Goal: Task Accomplishment & Management: Manage account settings

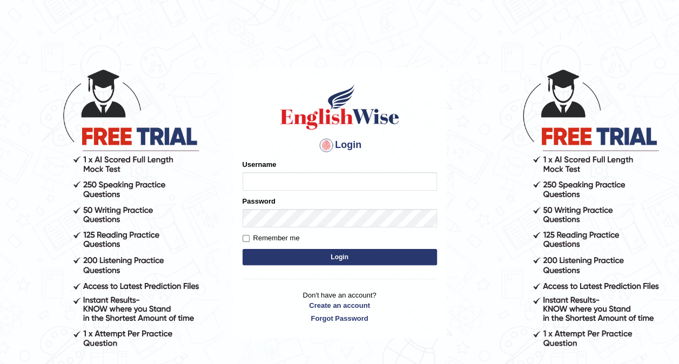
type input "Nomz1986"
click at [349, 254] on button "Login" at bounding box center [339, 257] width 194 height 16
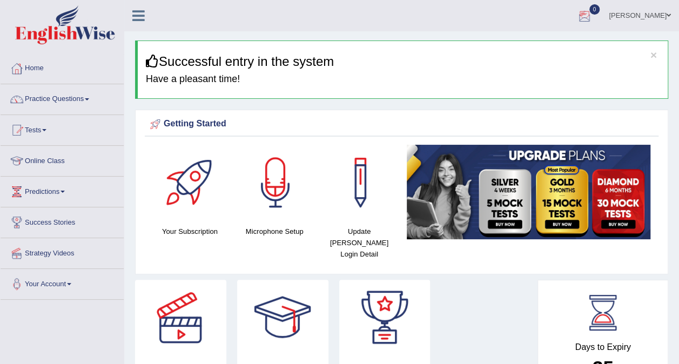
click at [583, 16] on div at bounding box center [584, 16] width 16 height 16
